Goal: Find specific page/section: Find specific page/section

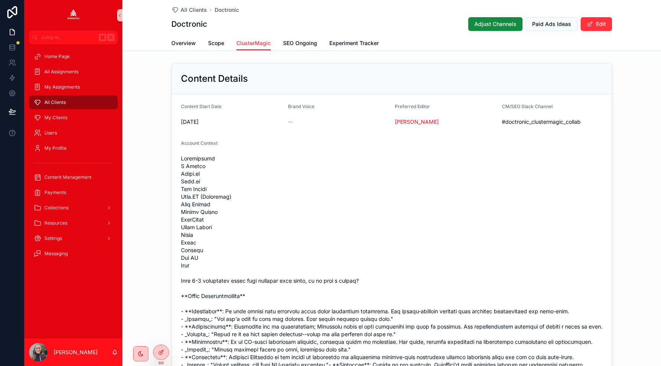
click at [68, 100] on div "All Clients" at bounding box center [74, 102] width 80 height 12
